Goal: Find contact information: Find contact information

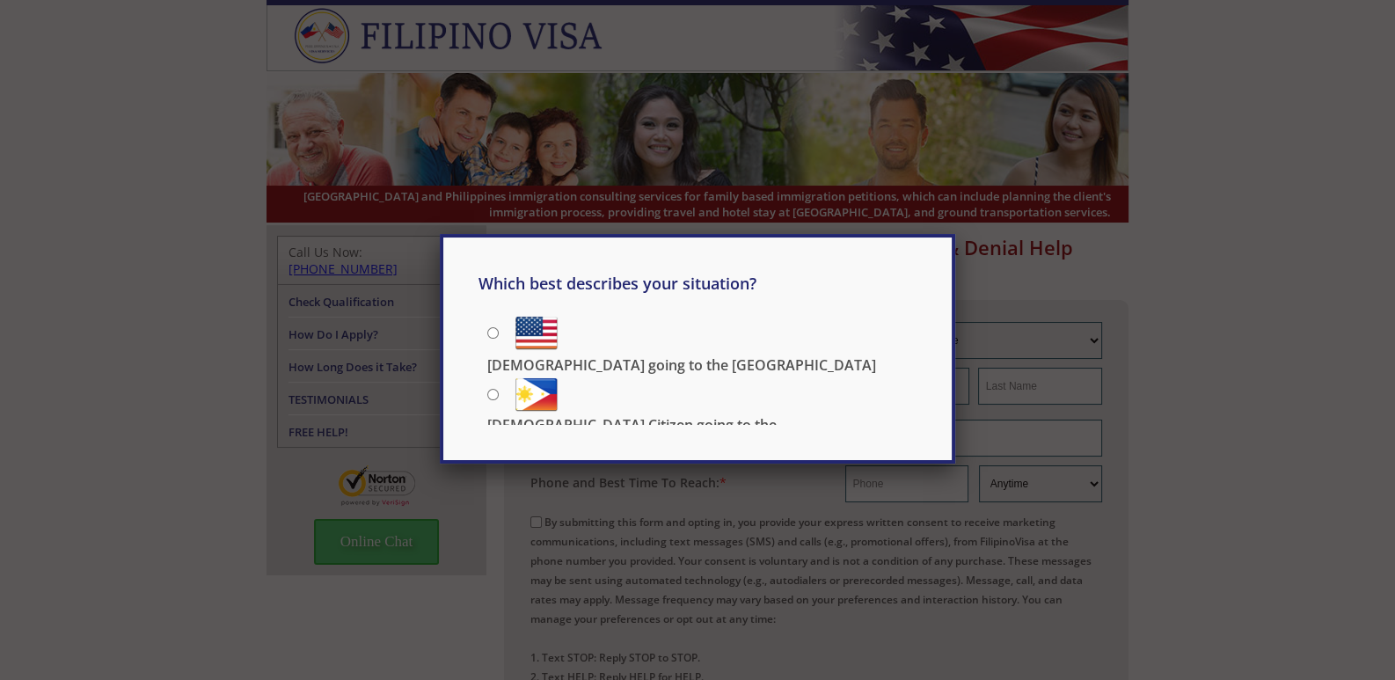
click at [492, 332] on input "[DEMOGRAPHIC_DATA] going to the [GEOGRAPHIC_DATA]" at bounding box center [492, 332] width 11 height 11
radio input "true"
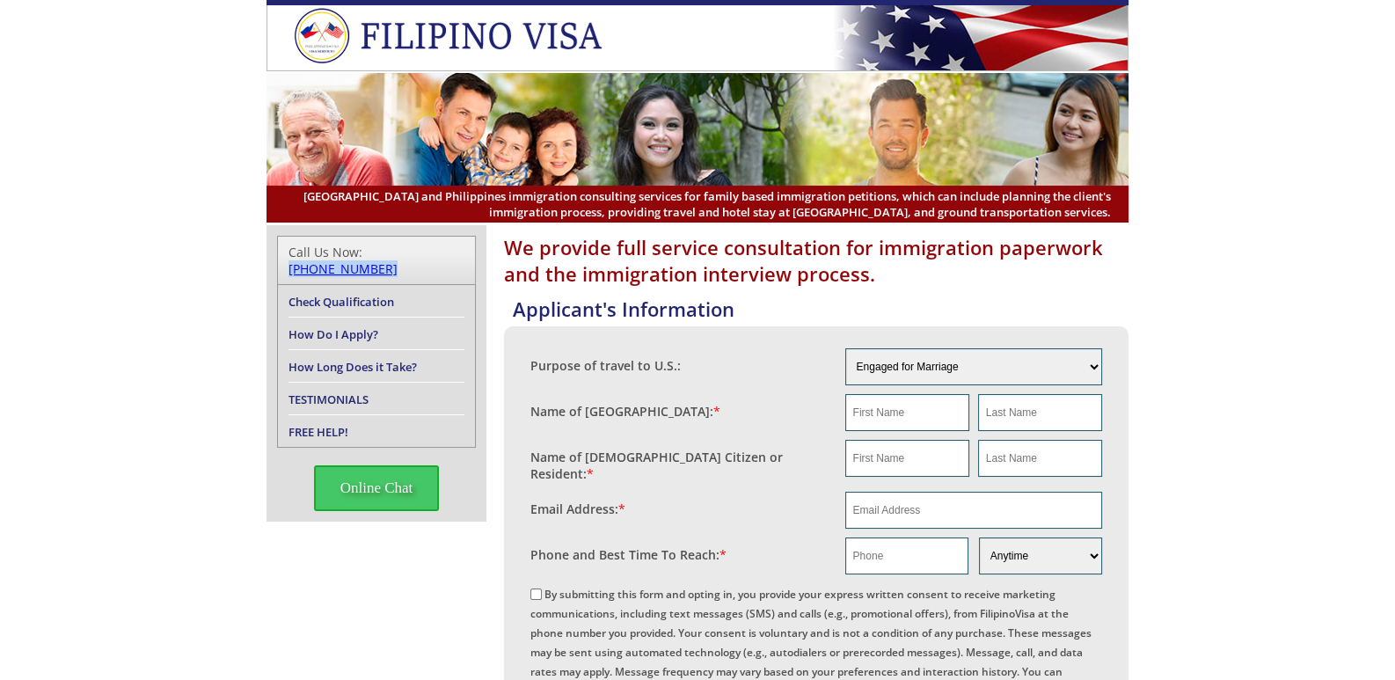
drag, startPoint x: 451, startPoint y: 253, endPoint x: 361, endPoint y: 250, distance: 90.7
click at [361, 250] on div "Call Us Now: (210) 399-2275" at bounding box center [377, 260] width 176 height 33
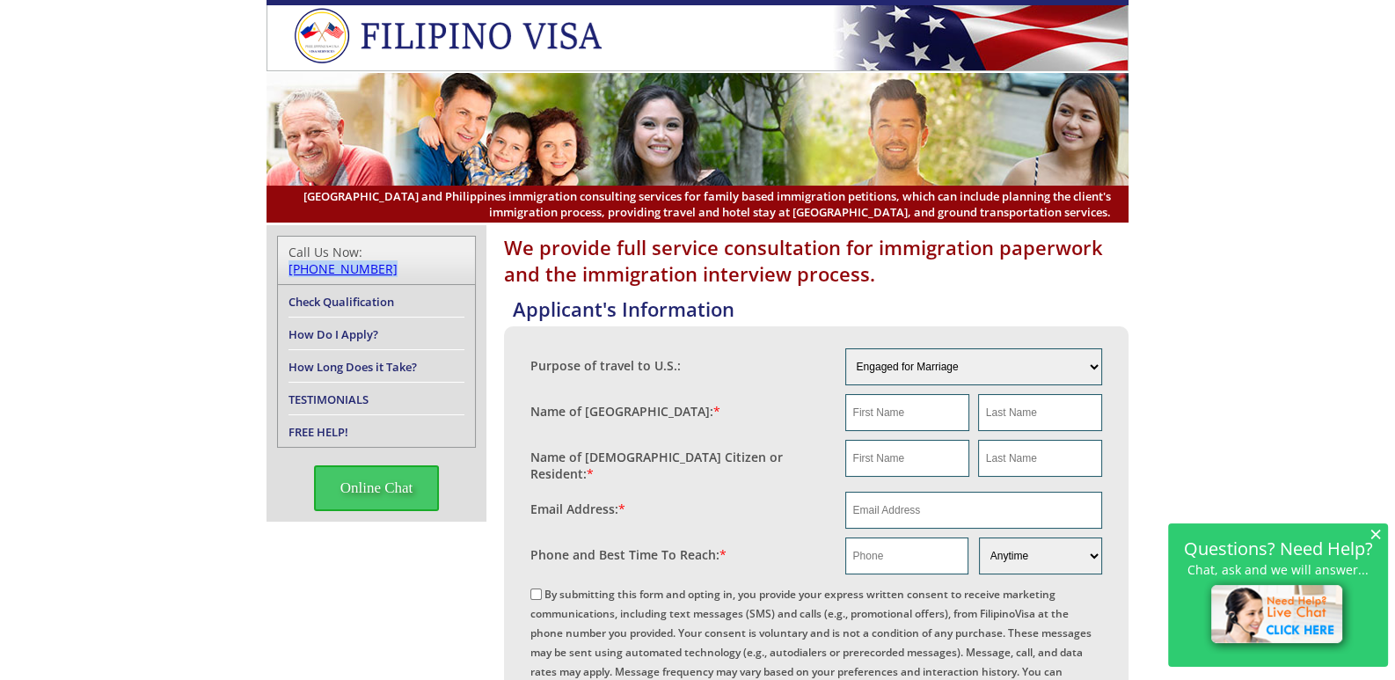
copy div "[PHONE_NUMBER]"
